Goal: Check status: Check status

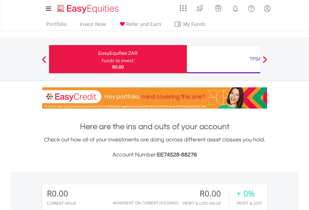
scroll to position [60, 98]
click at [102, 59] on div "Funds to invest:" at bounding box center [118, 61] width 33 height 6
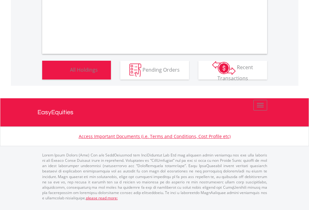
click at [70, 73] on span "All Holdings" at bounding box center [84, 69] width 28 height 7
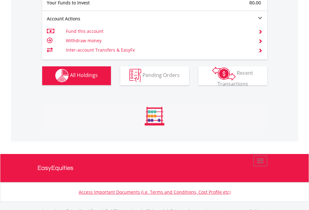
scroll to position [619, 0]
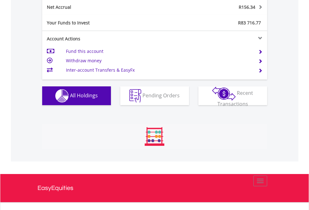
scroll to position [633, 0]
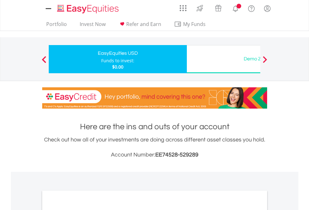
scroll to position [376, 0]
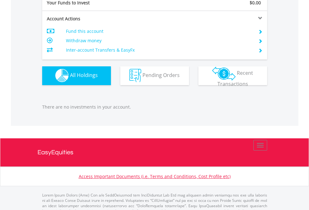
scroll to position [619, 0]
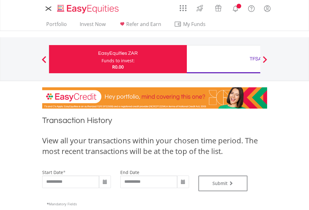
type input "**********"
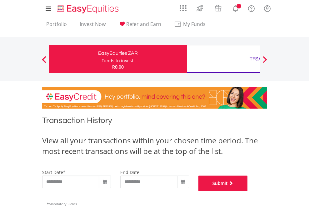
click at [248, 191] on button "Submit" at bounding box center [222, 183] width 49 height 16
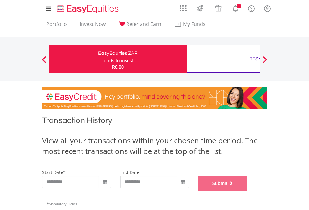
scroll to position [253, 0]
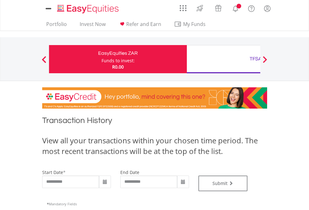
click at [223, 59] on div "TFSA" at bounding box center [256, 58] width 130 height 9
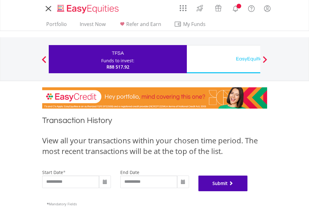
click at [248, 191] on button "Submit" at bounding box center [222, 183] width 49 height 16
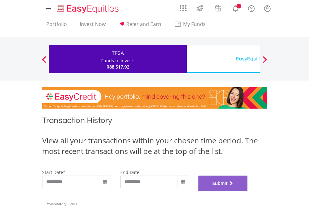
scroll to position [253, 0]
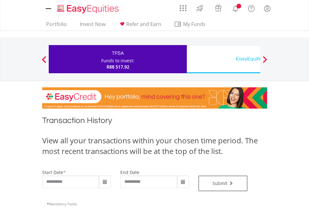
click at [223, 59] on div "EasyEquities USD" at bounding box center [256, 58] width 130 height 9
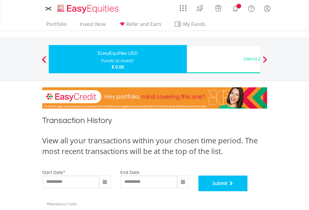
click at [248, 191] on button "Submit" at bounding box center [222, 183] width 49 height 16
